Goal: Information Seeking & Learning: Learn about a topic

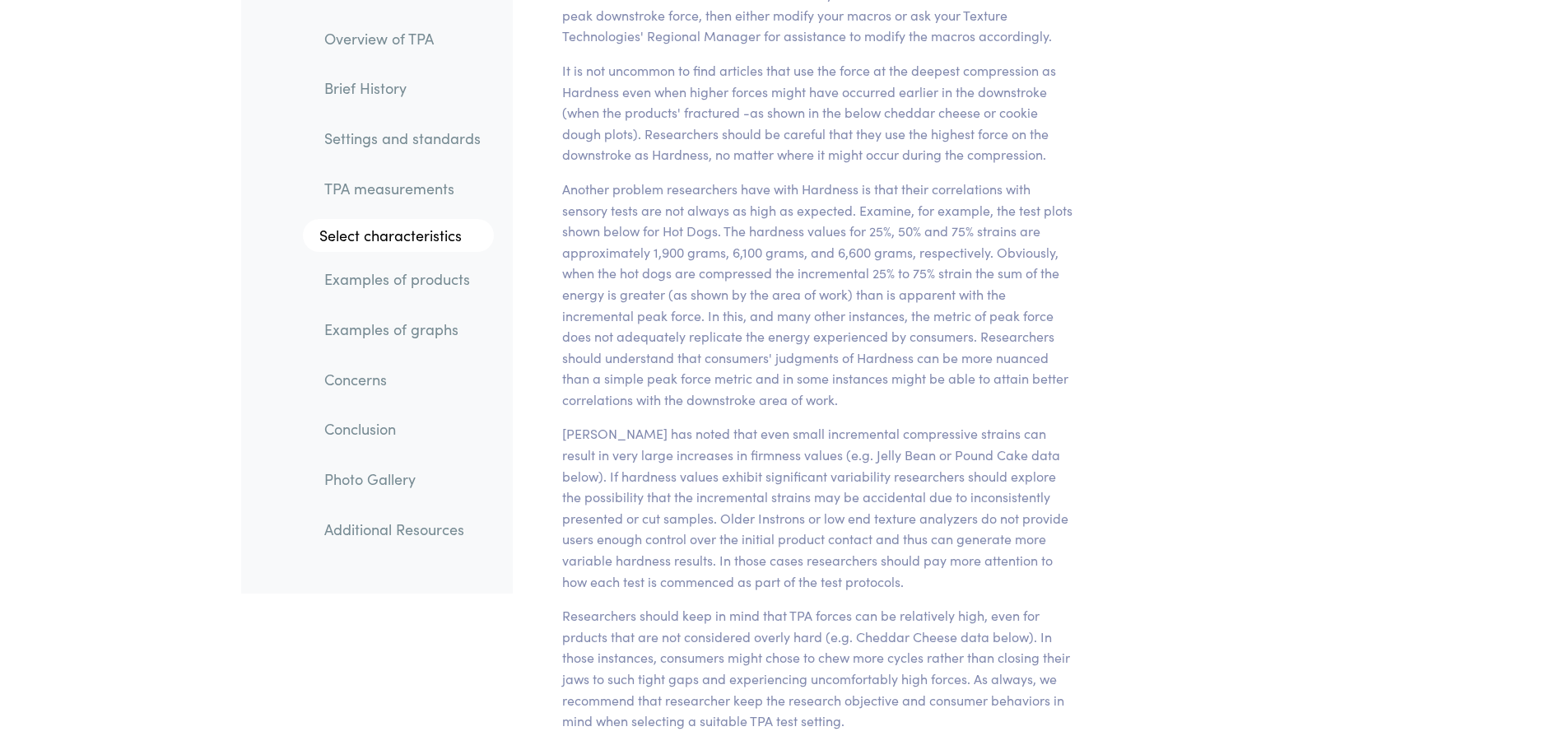
scroll to position [13341, 0]
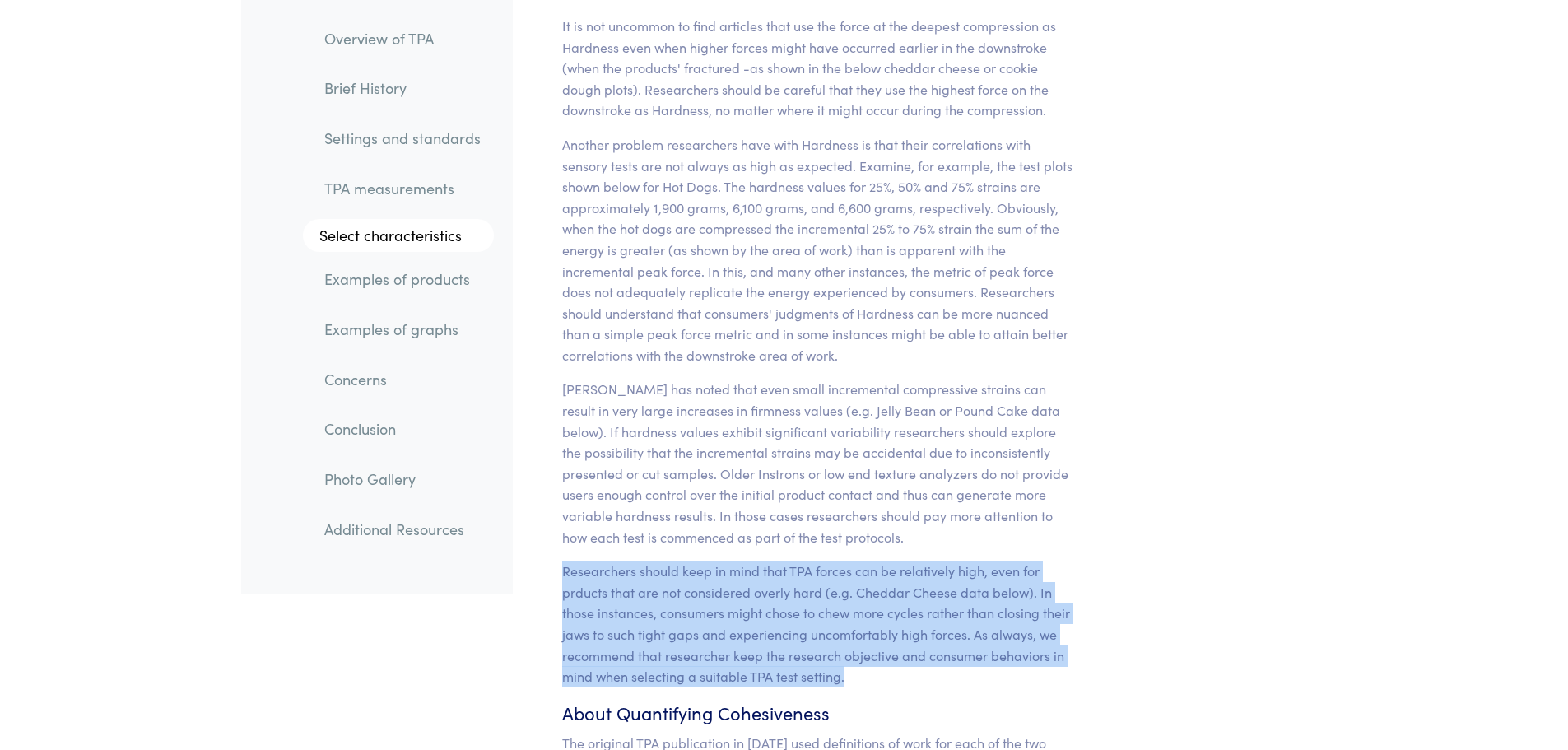
drag, startPoint x: 835, startPoint y: 615, endPoint x: 553, endPoint y: 535, distance: 293.1
copy p "Researchers should keep in mind that TPA forces can be relatively high, even fo…"
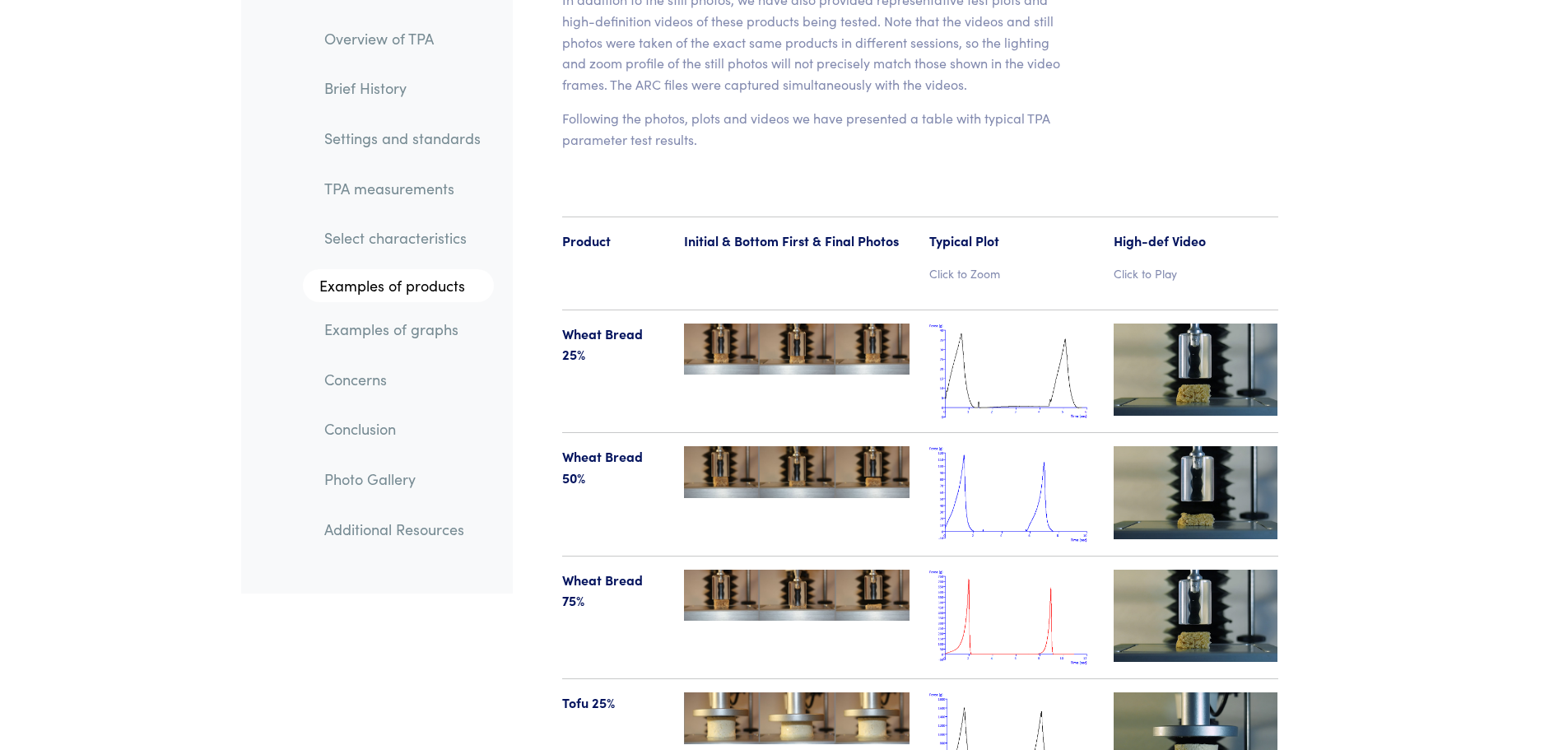
scroll to position [16965, 0]
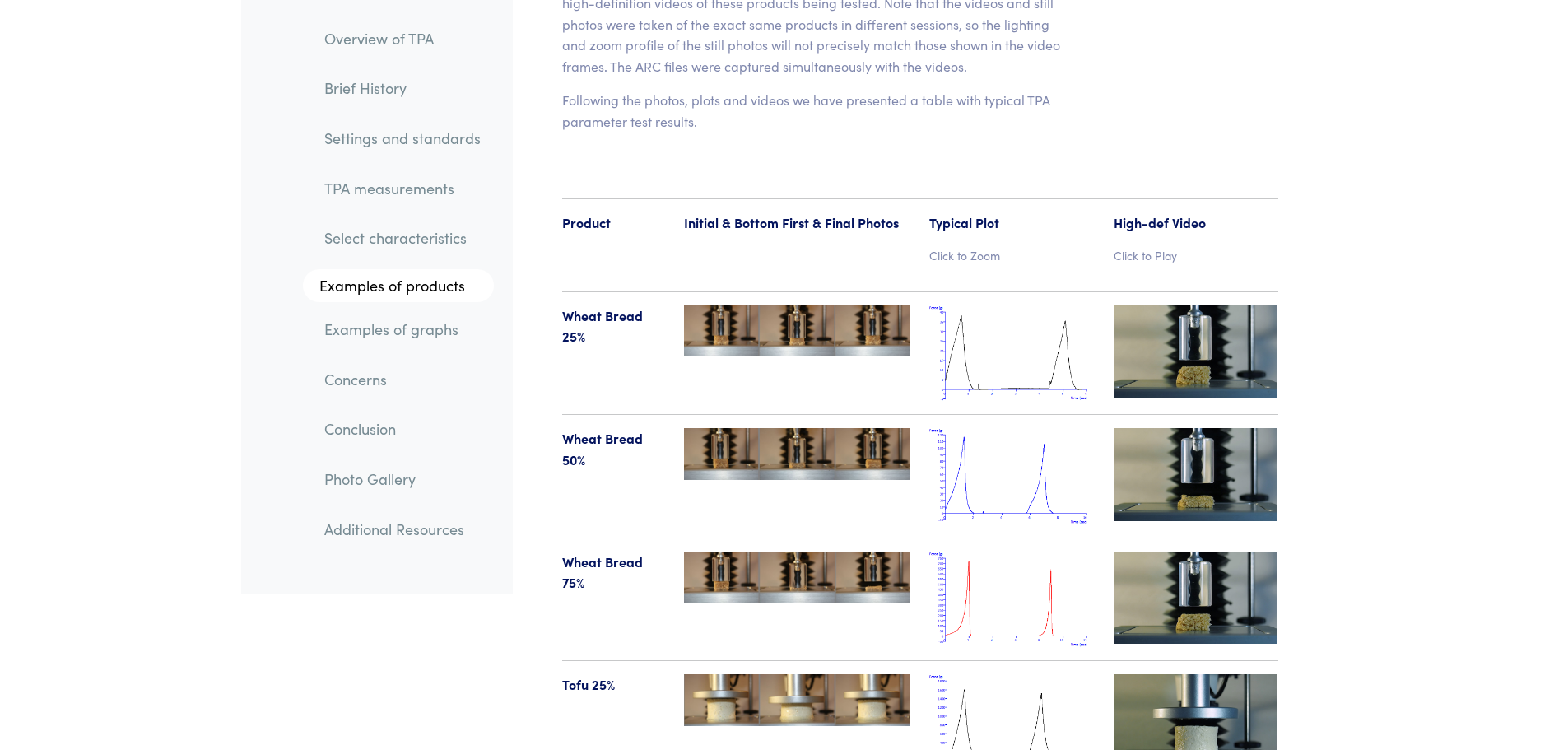
click at [986, 307] on img at bounding box center [1012, 354] width 165 height 97
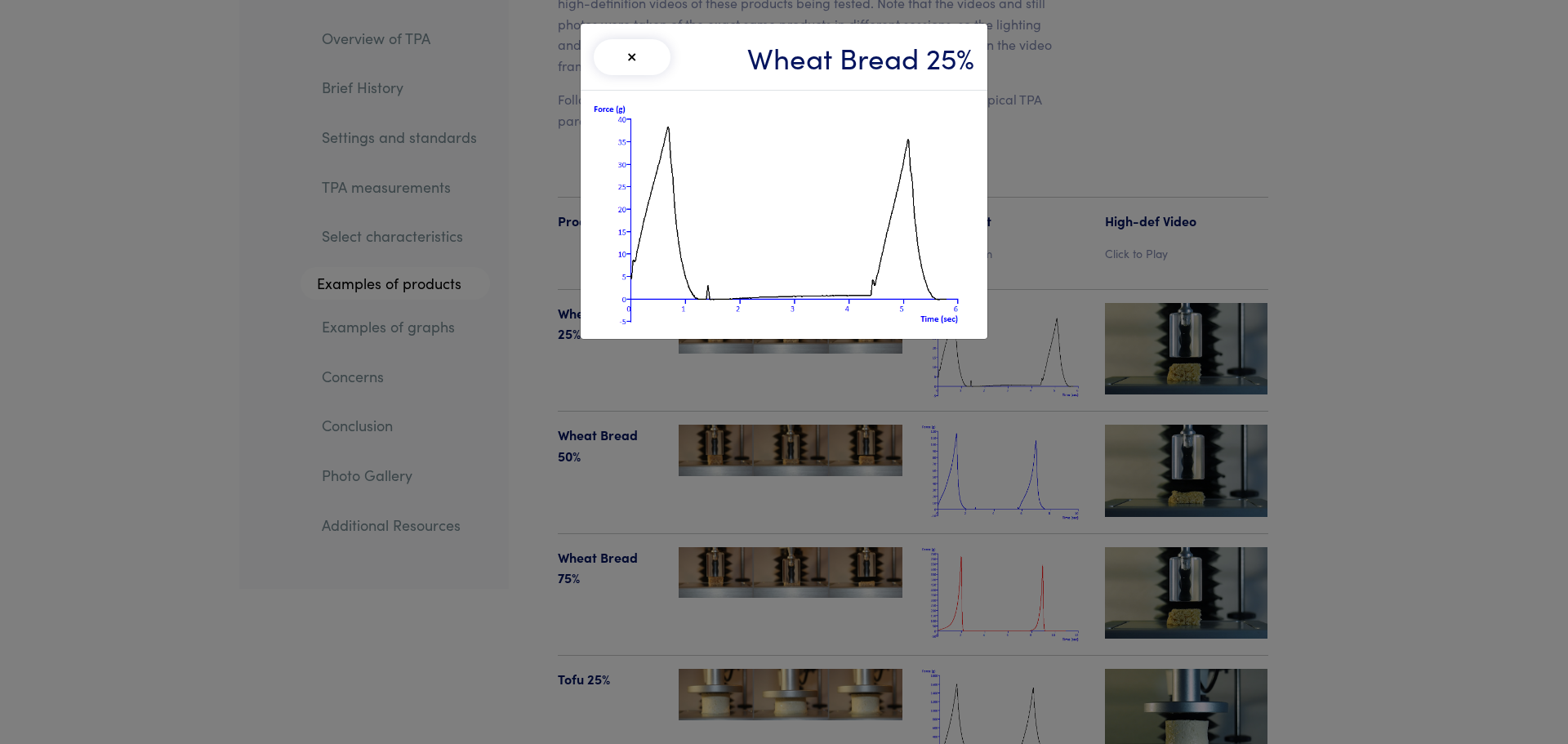
click at [649, 50] on button "×" at bounding box center [632, 57] width 77 height 36
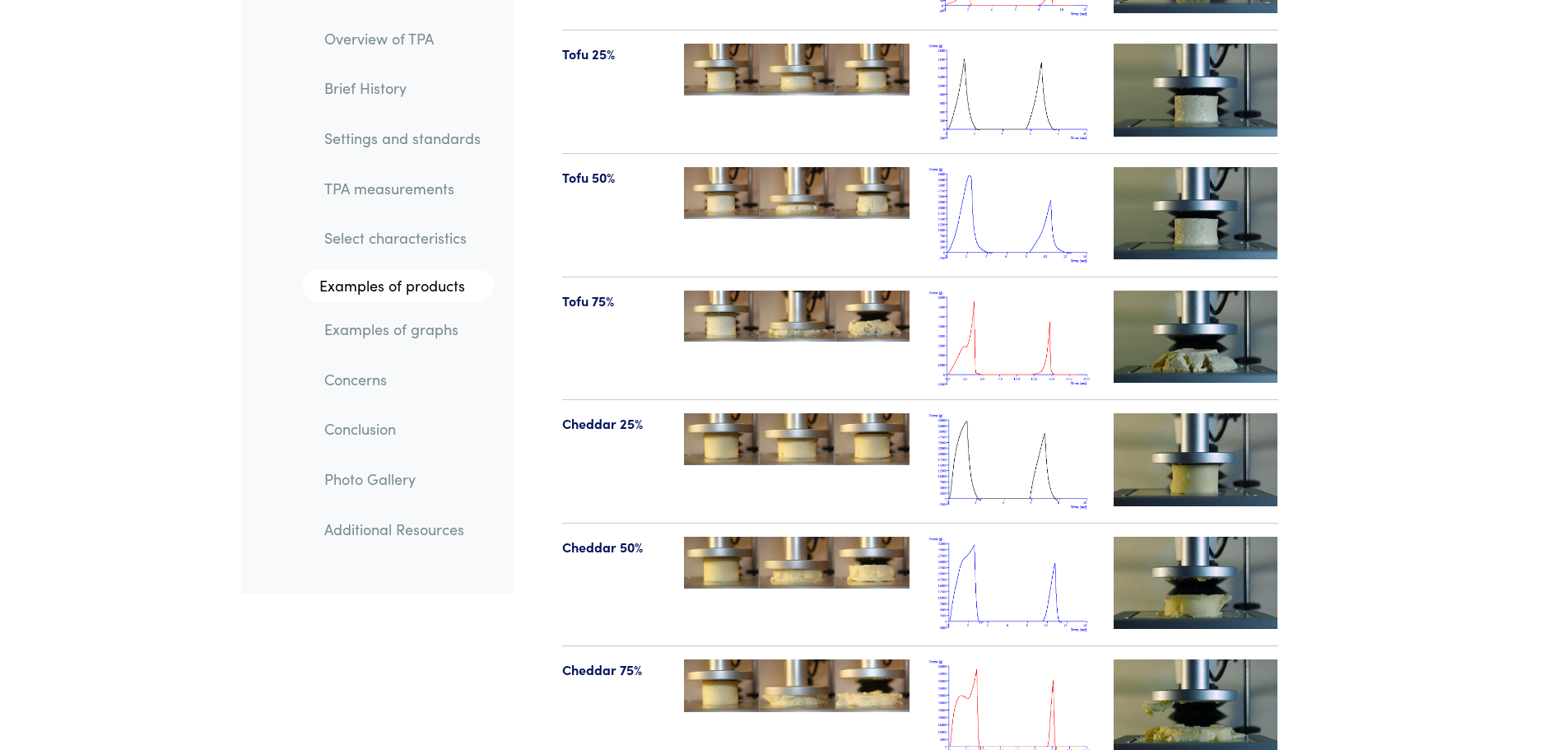
scroll to position [17624, 0]
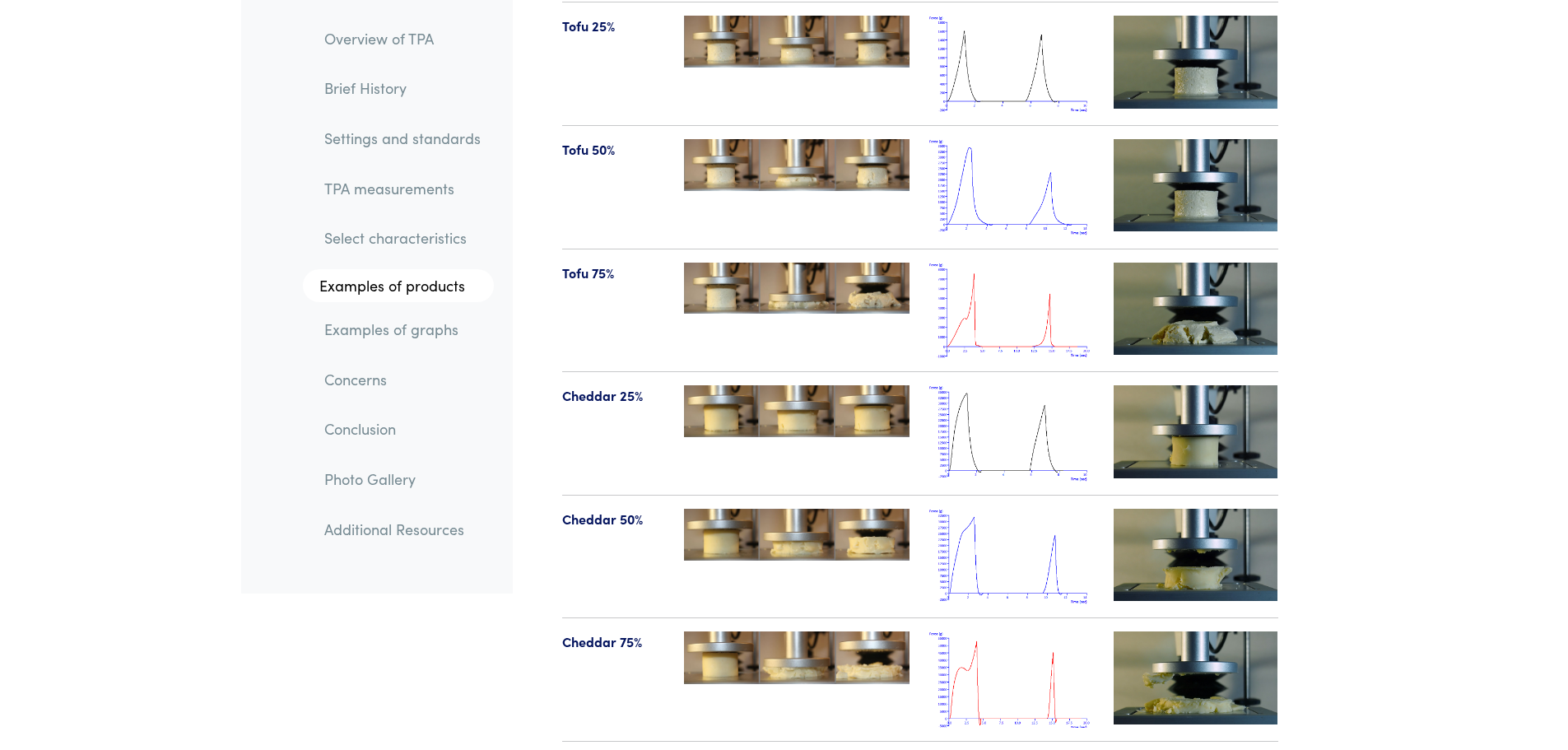
click at [1007, 385] on img at bounding box center [1012, 434] width 165 height 97
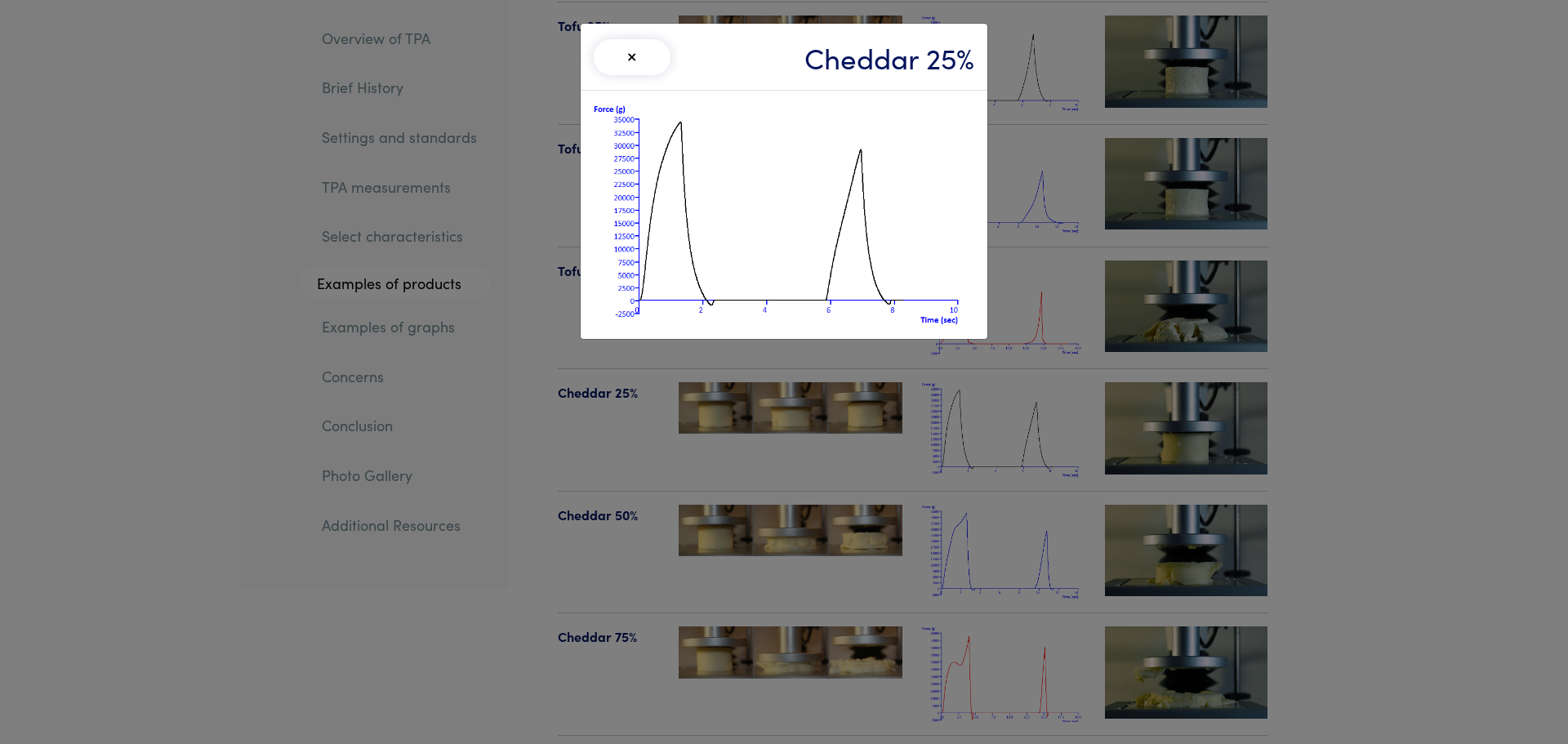
click at [636, 51] on button "×" at bounding box center [632, 57] width 77 height 36
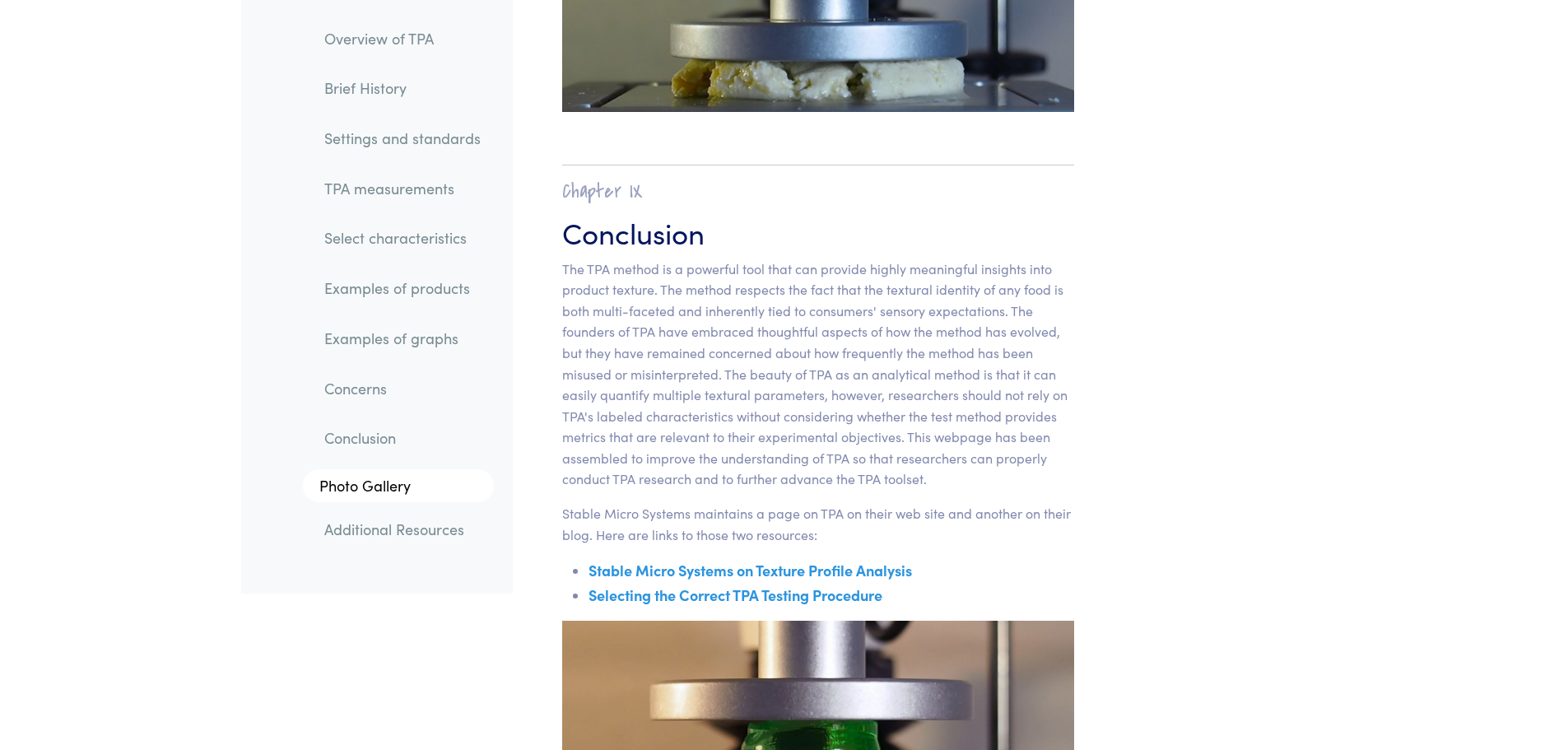
scroll to position [26099, 0]
